Goal: Task Accomplishment & Management: Manage account settings

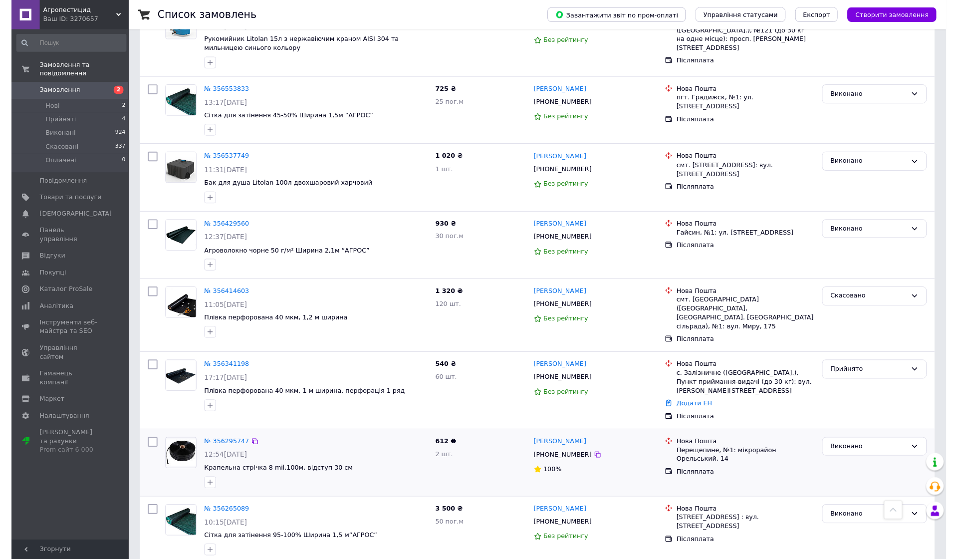
scroll to position [410, 0]
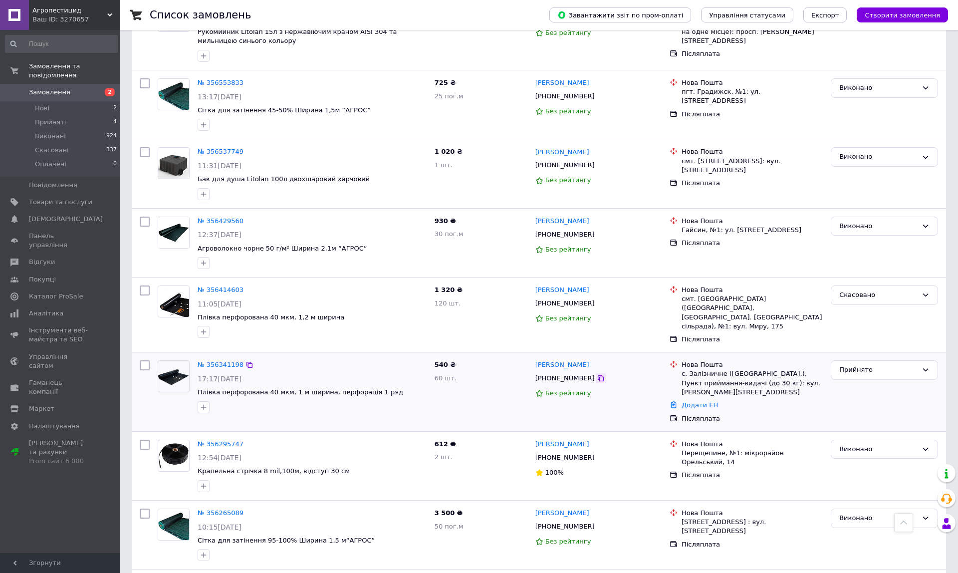
click at [597, 374] on icon at bounding box center [601, 378] width 8 height 8
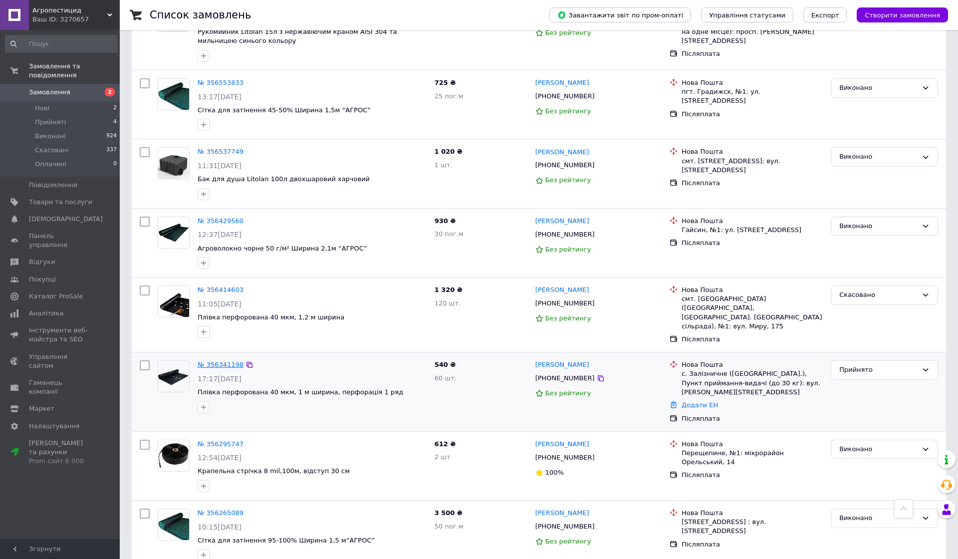
click at [225, 361] on link "№ 356341198" at bounding box center [221, 364] width 46 height 7
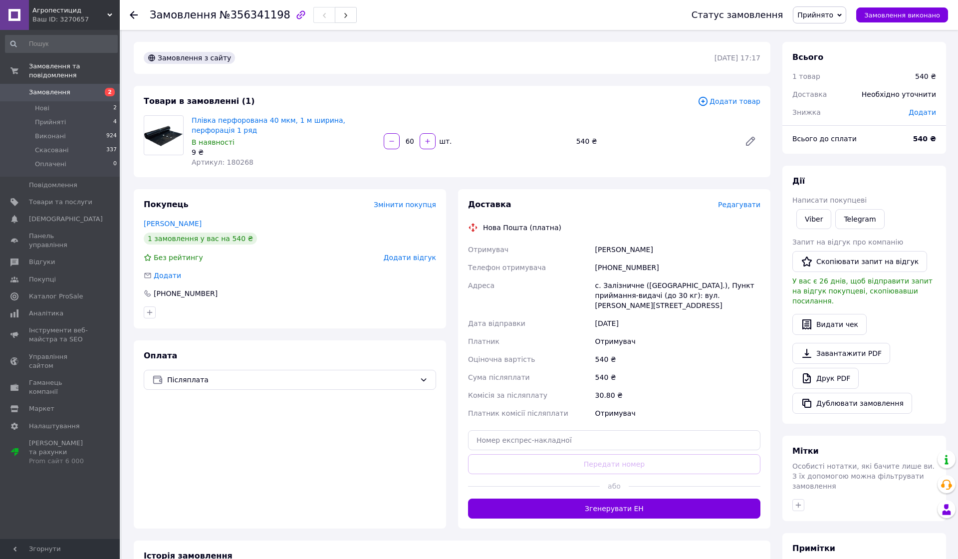
click at [731, 103] on span "Додати товар" at bounding box center [729, 101] width 63 height 11
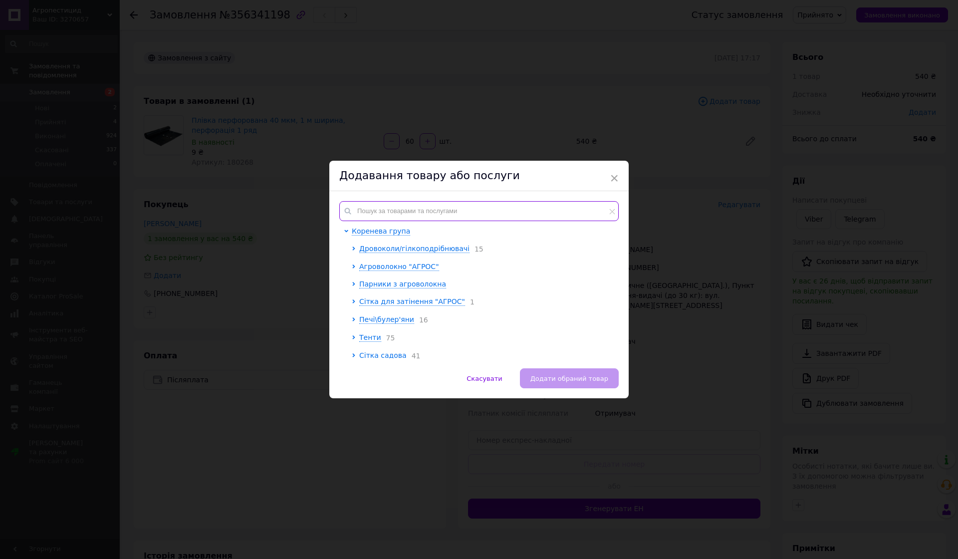
click at [418, 213] on input "text" at bounding box center [479, 211] width 280 height 20
paste input "180207"
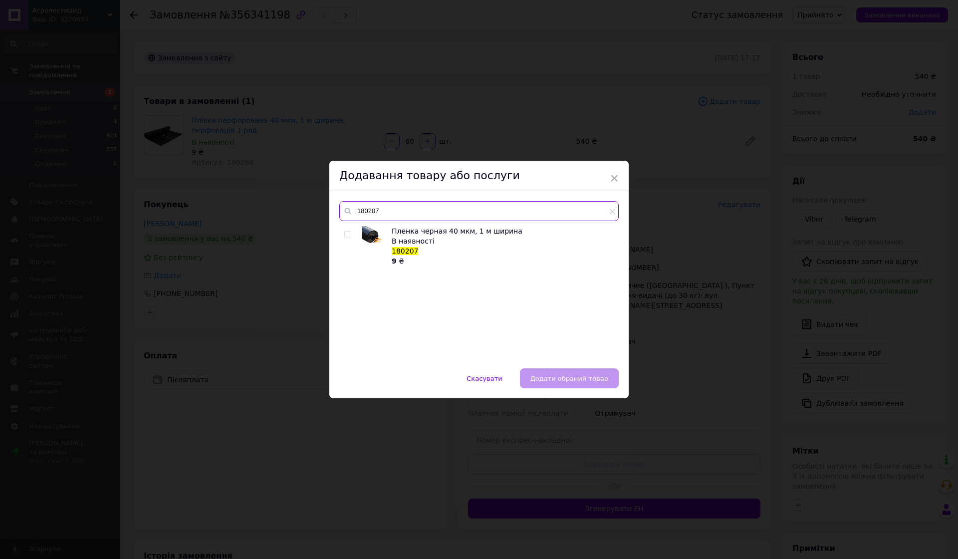
type input "180207"
click at [347, 236] on input "checkbox" at bounding box center [347, 235] width 6 height 6
checkbox input "true"
click at [575, 375] on span "Додати обраний товар" at bounding box center [570, 378] width 78 height 7
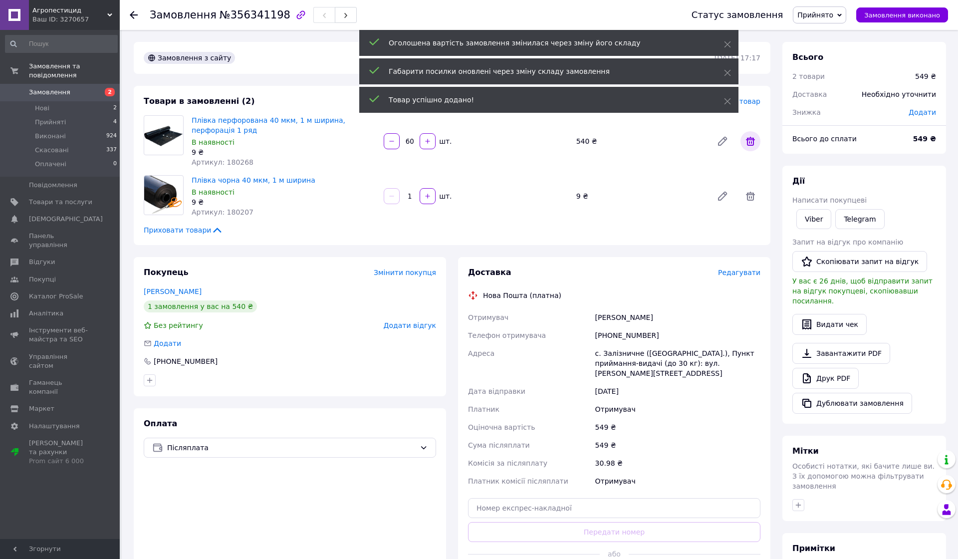
click at [751, 142] on icon at bounding box center [751, 141] width 12 height 12
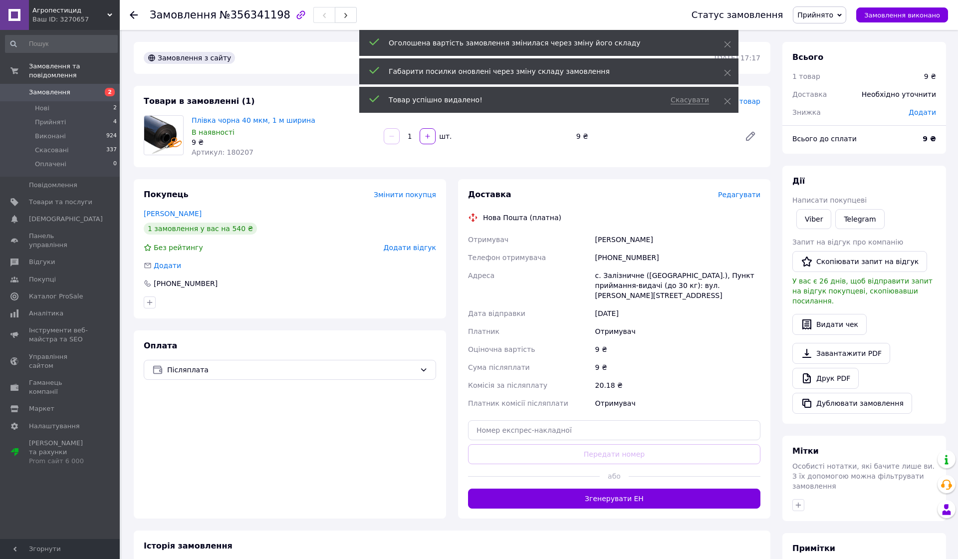
drag, startPoint x: 413, startPoint y: 134, endPoint x: 404, endPoint y: 133, distance: 9.0
click at [404, 133] on input "1" at bounding box center [410, 136] width 16 height 7
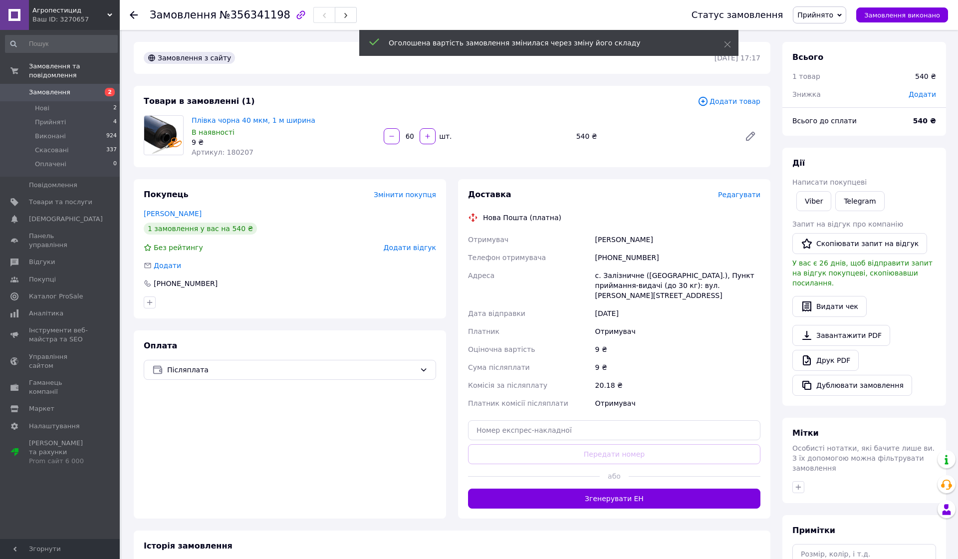
type input "60"
click at [459, 179] on div "Доставка Редагувати Нова Пошта (платна) Отримувач [PERSON_NAME] Телефон отримув…" at bounding box center [614, 348] width 324 height 339
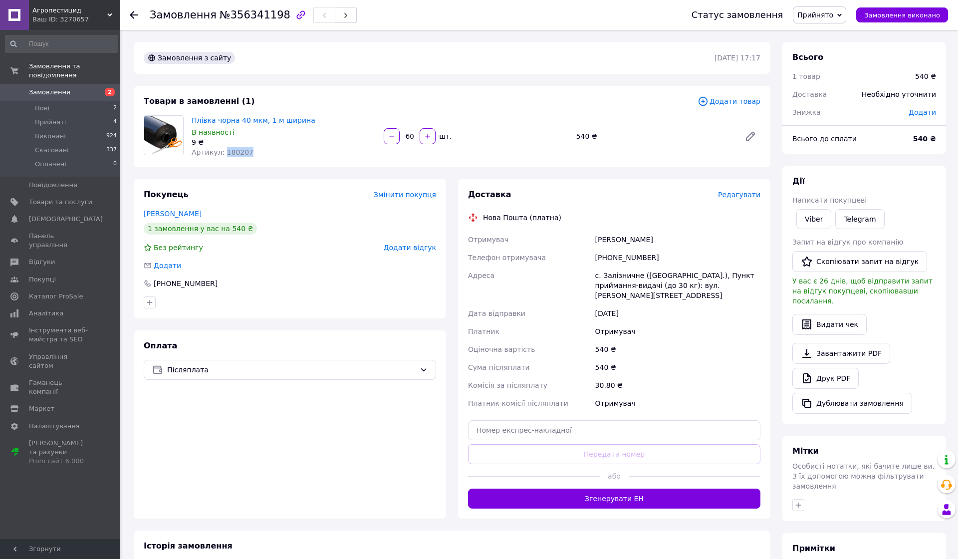
drag, startPoint x: 251, startPoint y: 151, endPoint x: 224, endPoint y: 149, distance: 27.0
click at [224, 149] on div "Артикул: 180207" at bounding box center [284, 152] width 184 height 10
copy span "180207"
drag, startPoint x: 654, startPoint y: 256, endPoint x: 595, endPoint y: 254, distance: 59.4
click at [595, 254] on div "[PHONE_NUMBER]" at bounding box center [678, 258] width 169 height 18
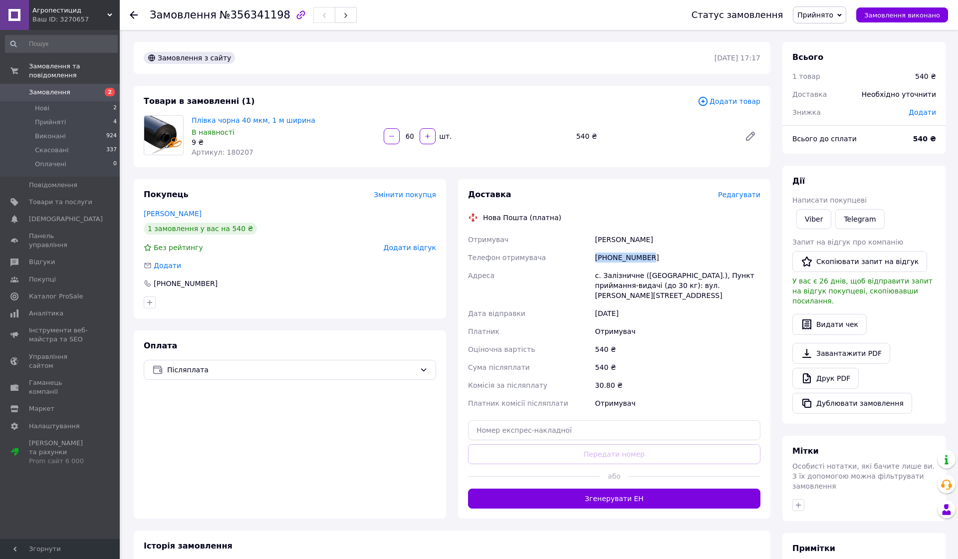
copy div "[PHONE_NUMBER]"
